Goal: Task Accomplishment & Management: Manage account settings

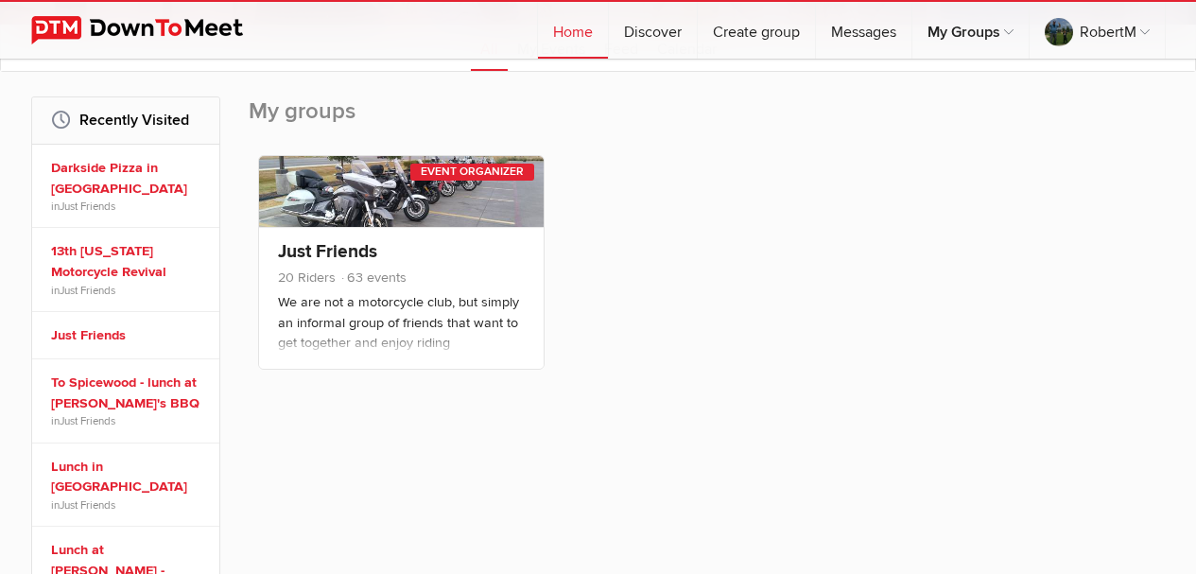
scroll to position [284, 0]
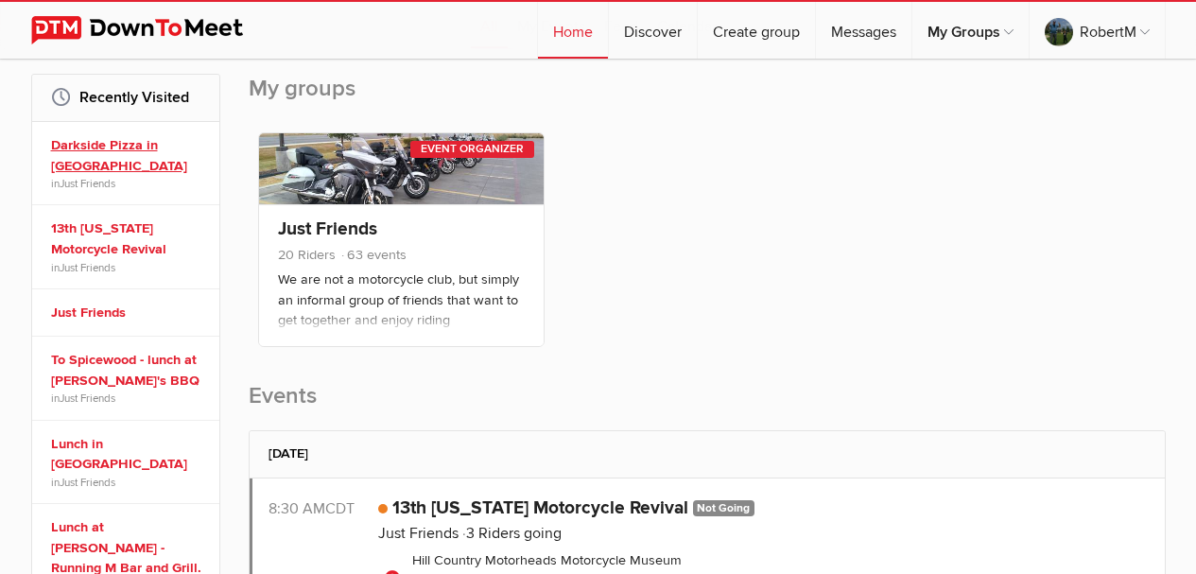
click at [76, 143] on link "Darkside Pizza in [GEOGRAPHIC_DATA]" at bounding box center [128, 155] width 155 height 41
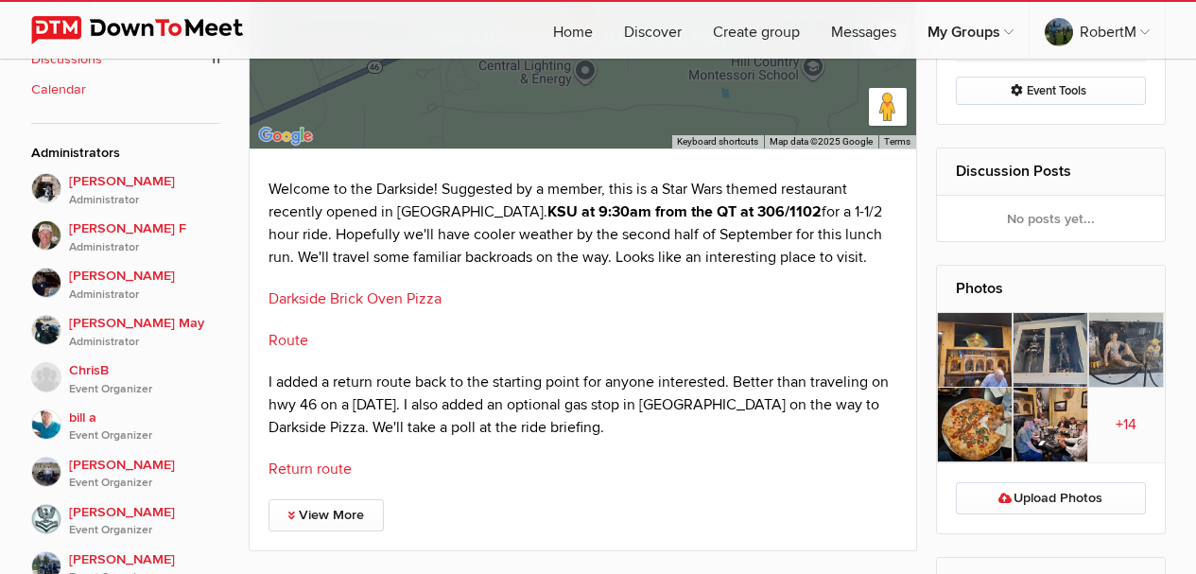
scroll to position [851, 0]
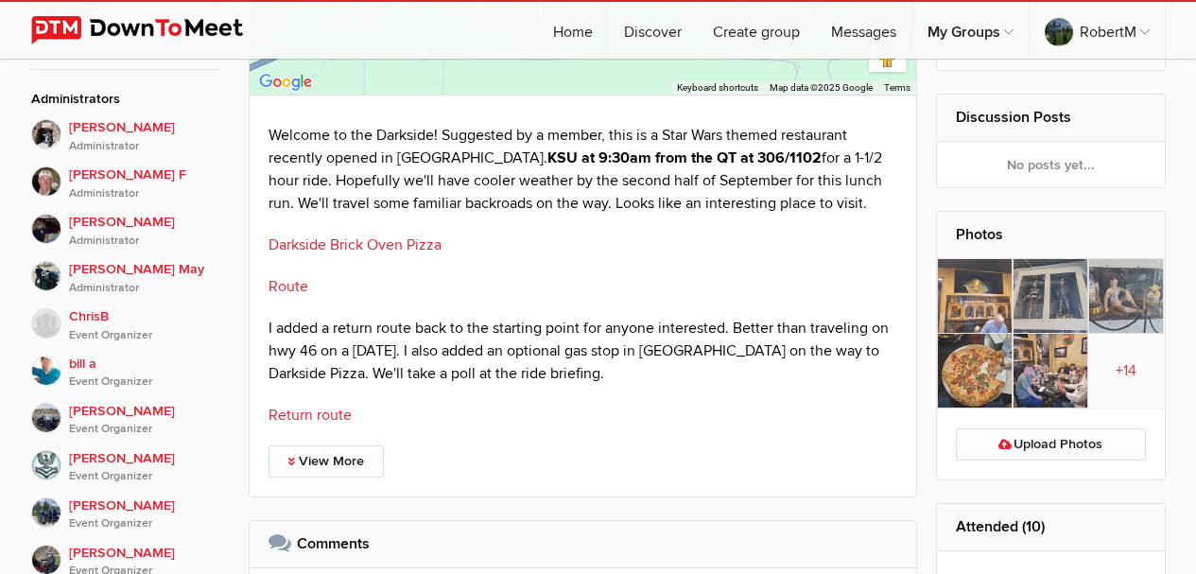
click at [995, 300] on img at bounding box center [975, 296] width 76 height 75
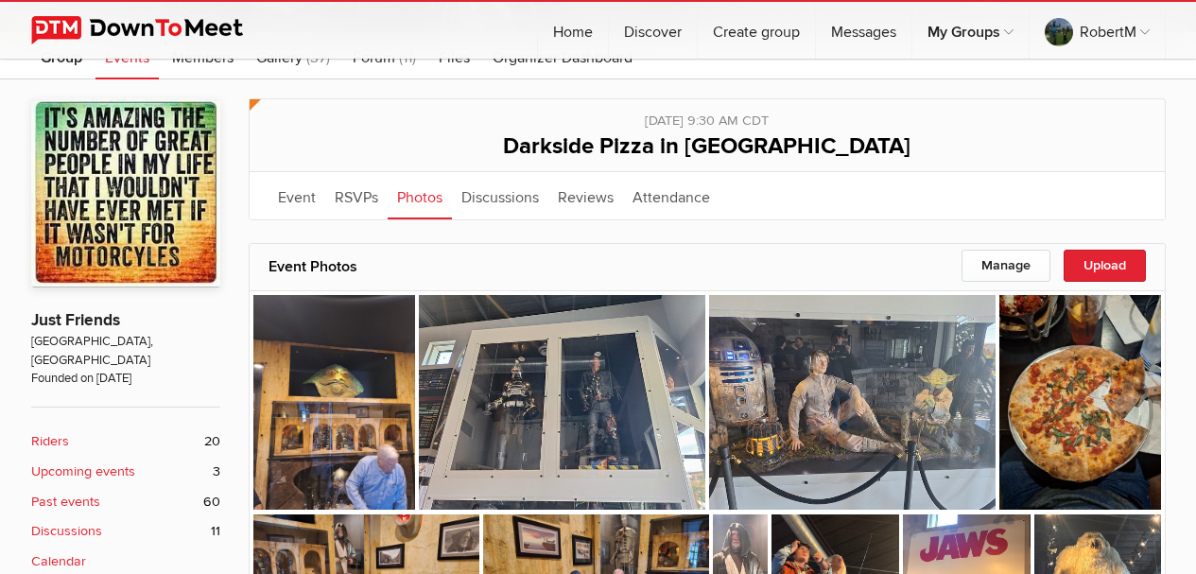
scroll to position [378, 0]
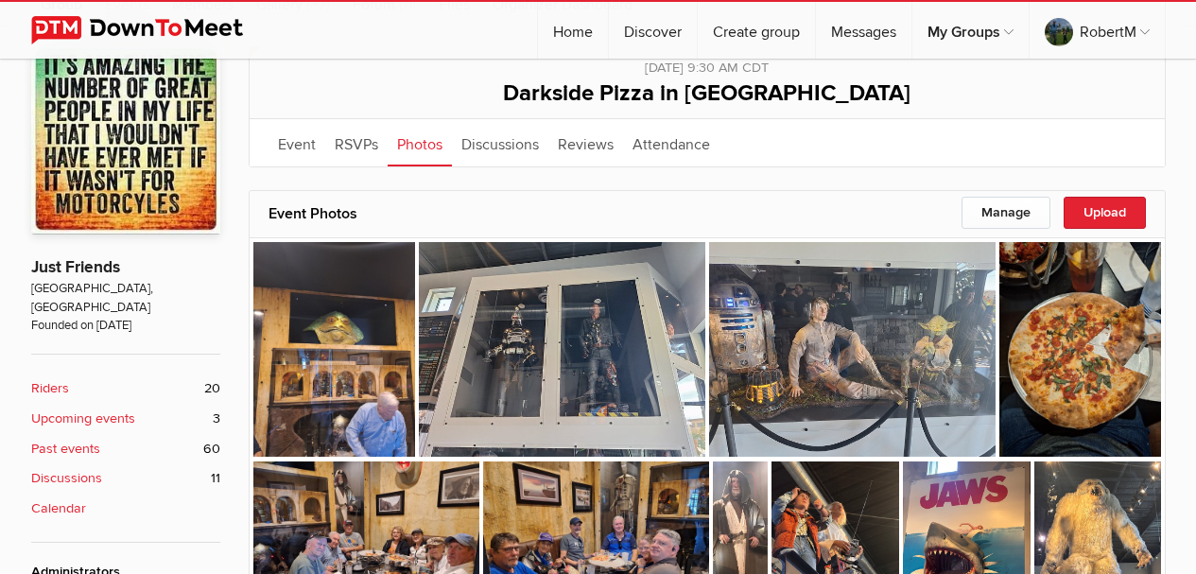
click at [67, 408] on b "Upcoming events" at bounding box center [83, 418] width 104 height 21
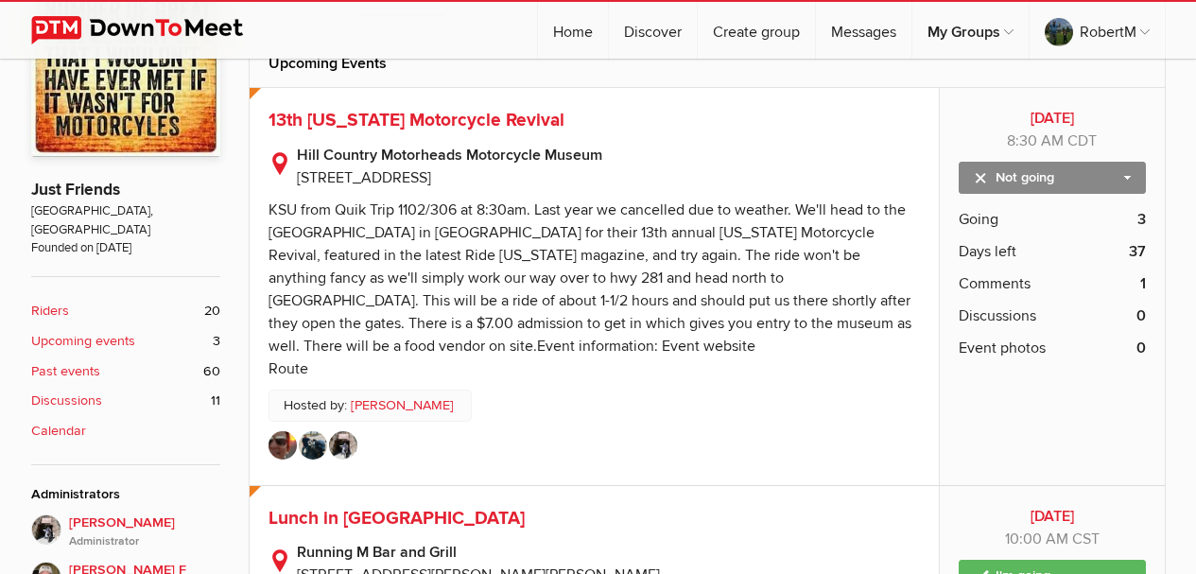
scroll to position [189, 0]
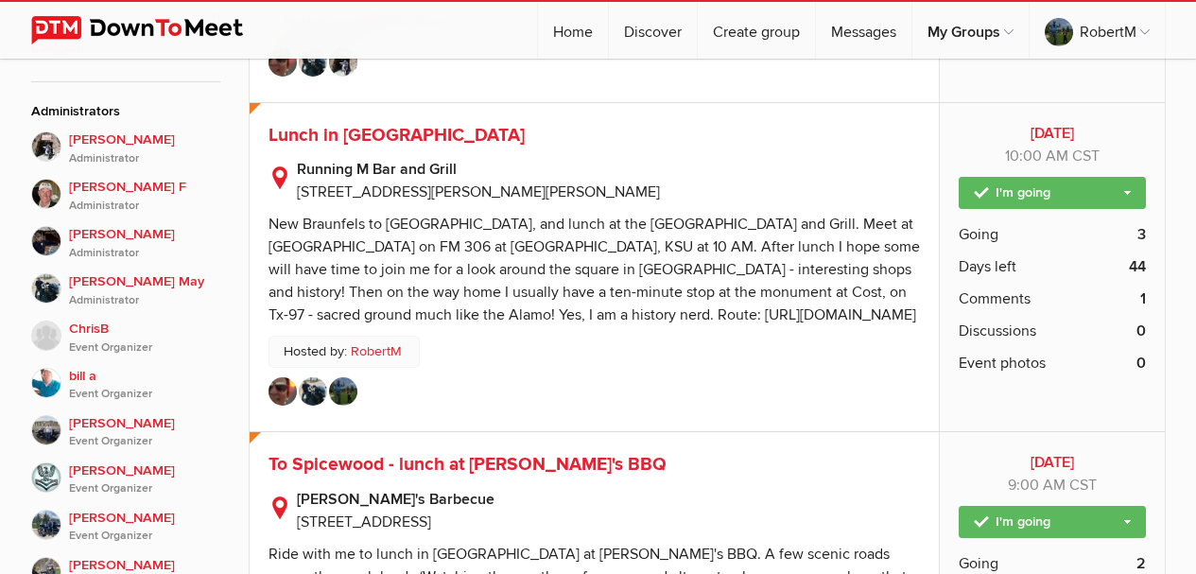
scroll to position [840, 0]
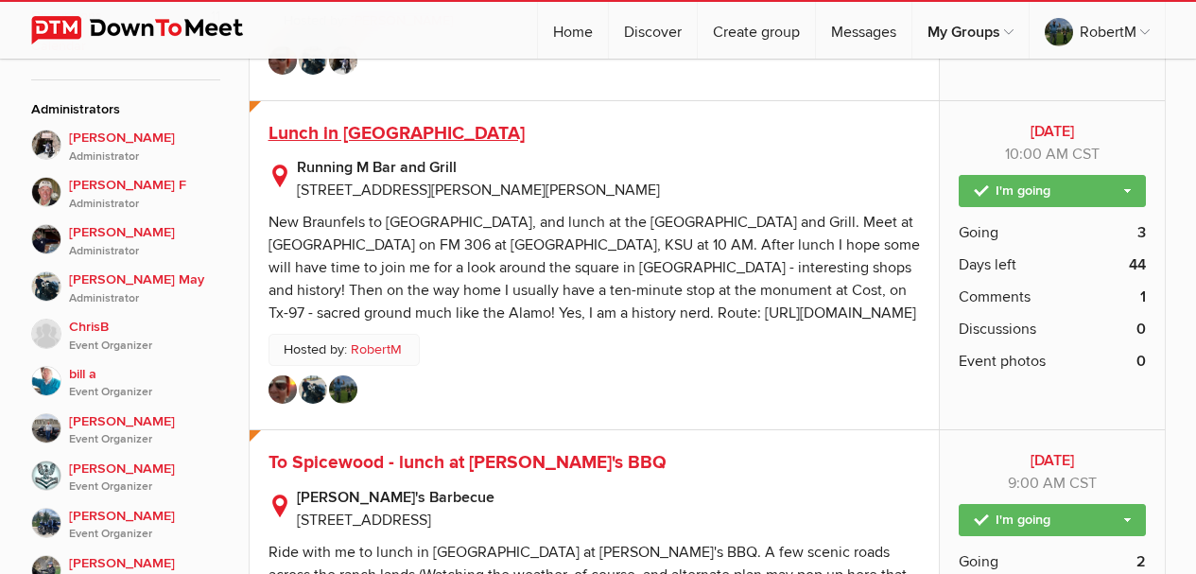
click at [361, 131] on span "Lunch in [GEOGRAPHIC_DATA]" at bounding box center [396, 133] width 256 height 23
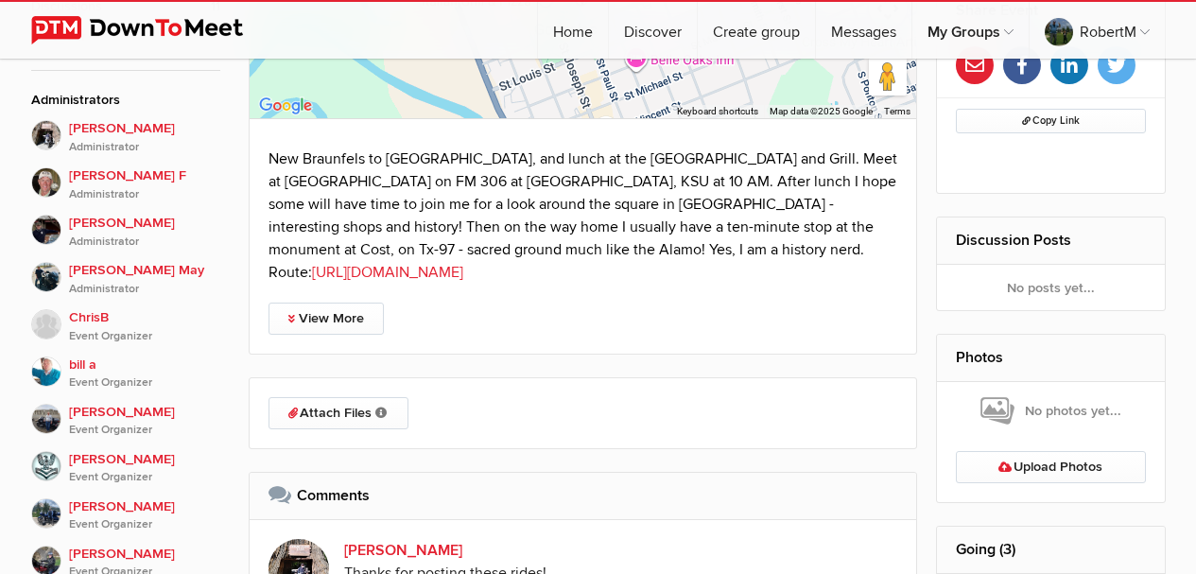
scroll to position [851, 0]
click at [547, 242] on p "New Braunfels to Gonzales, and lunch at the Running M Bar and Grill. Meet at Qu…" at bounding box center [583, 215] width 630 height 136
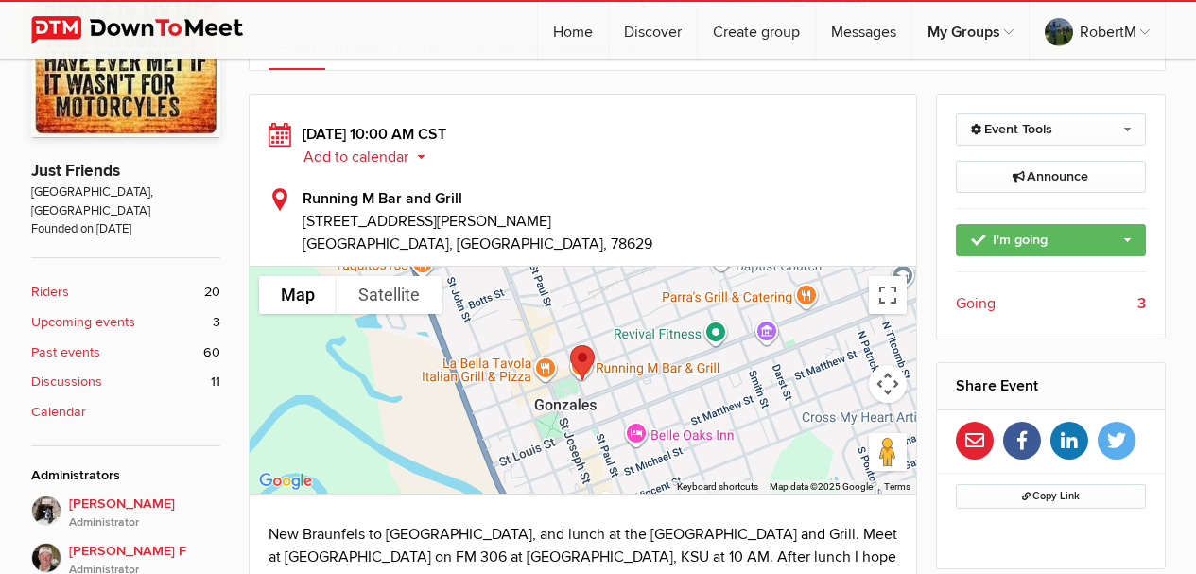
scroll to position [473, 0]
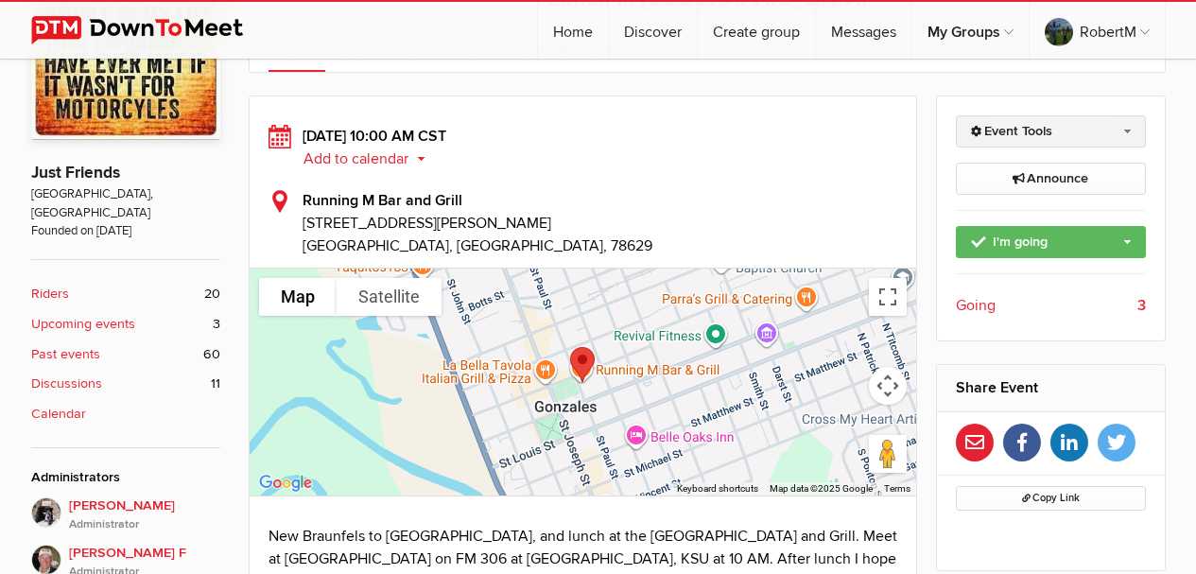
click at [1129, 131] on link "Event Tools" at bounding box center [1051, 131] width 190 height 32
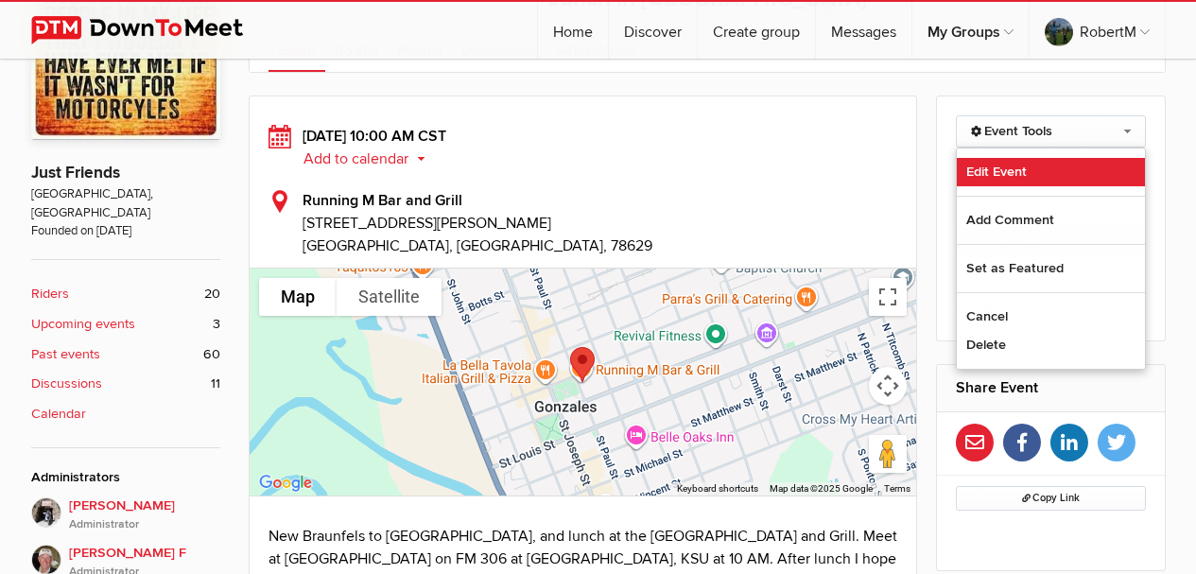
click at [1026, 164] on link "Edit Event" at bounding box center [1051, 172] width 188 height 28
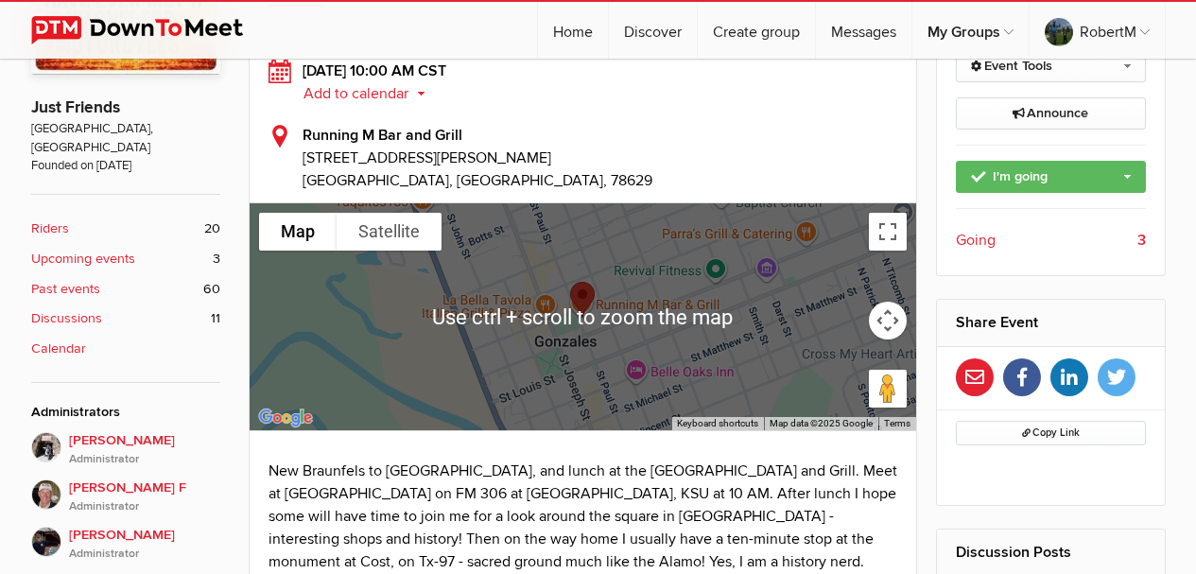
scroll to position [734, 0]
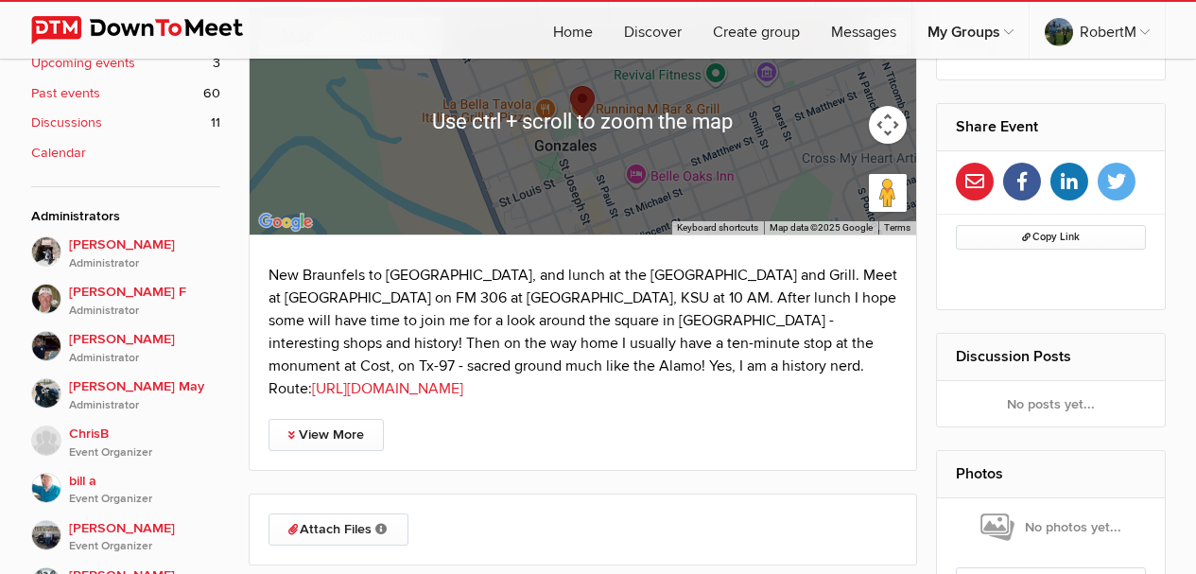
select select "10:00:00"
select select "United States"
select select "TX"
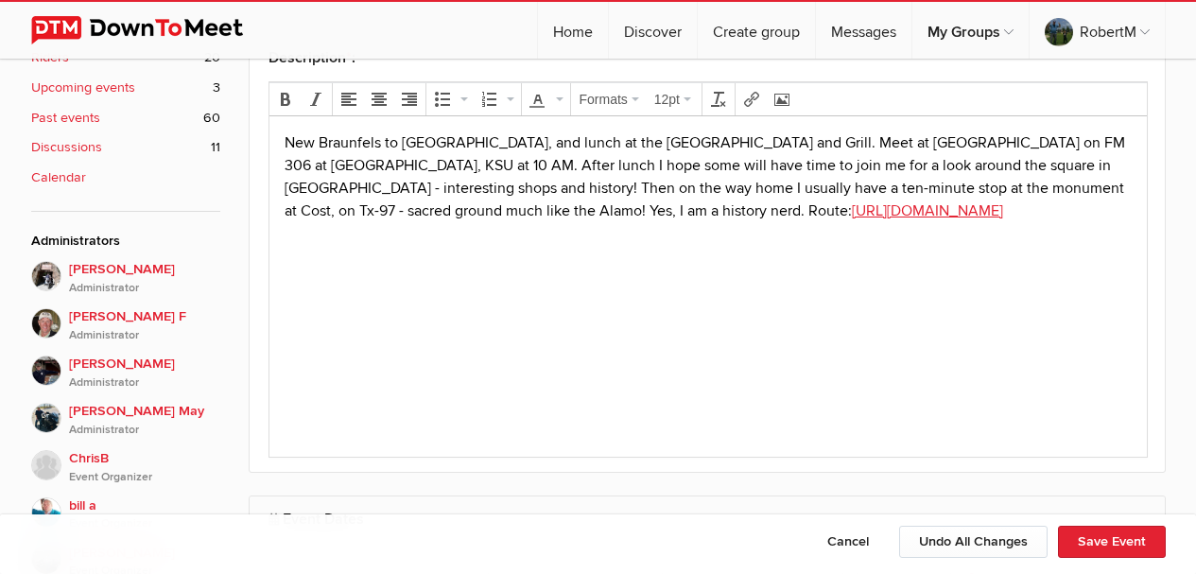
click at [484, 208] on p "New Braunfels to Gonzales, and lunch at the Running M Bar and Grill. Meet at Qu…" at bounding box center [707, 175] width 847 height 91
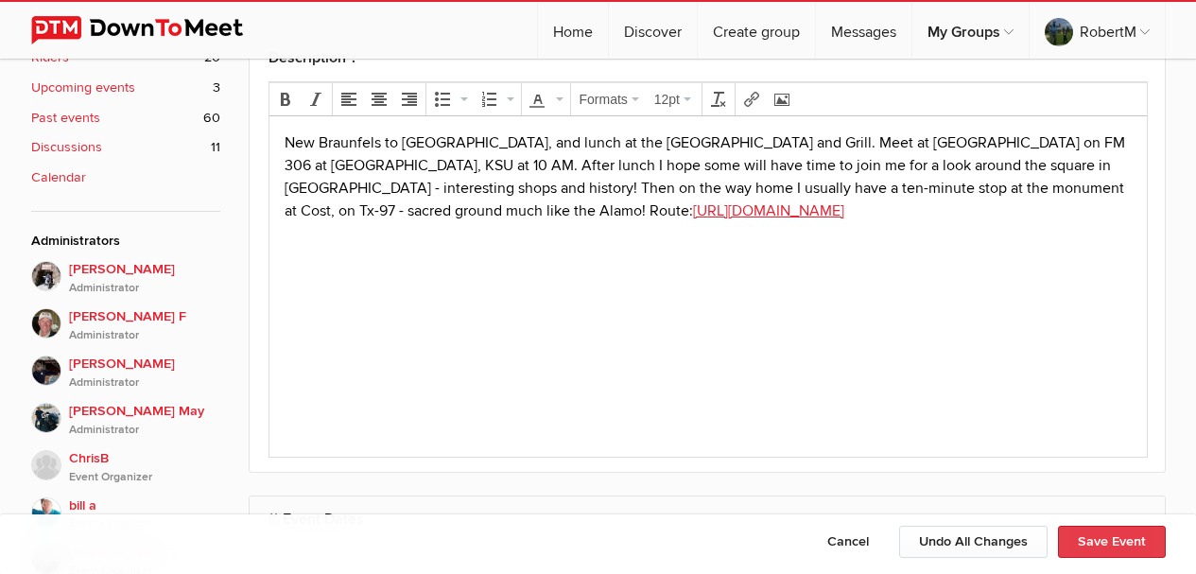
click at [1123, 539] on button "Save Event" at bounding box center [1112, 542] width 108 height 32
